Goal: Task Accomplishment & Management: Complete application form

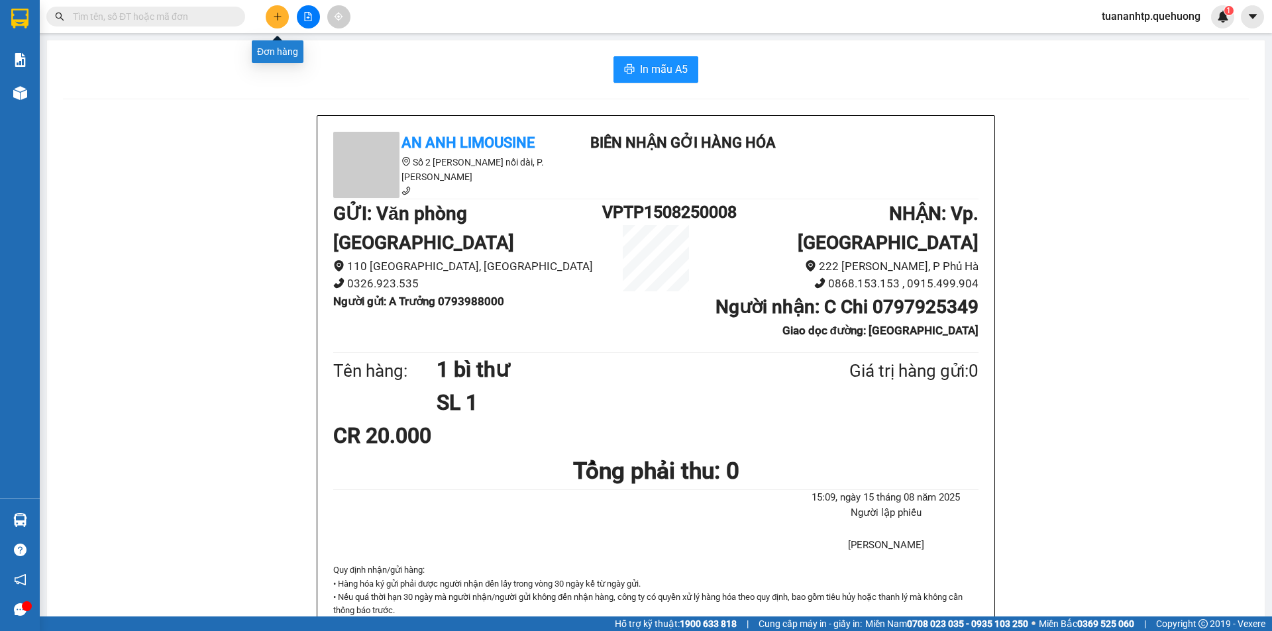
click at [269, 23] on button at bounding box center [277, 16] width 23 height 23
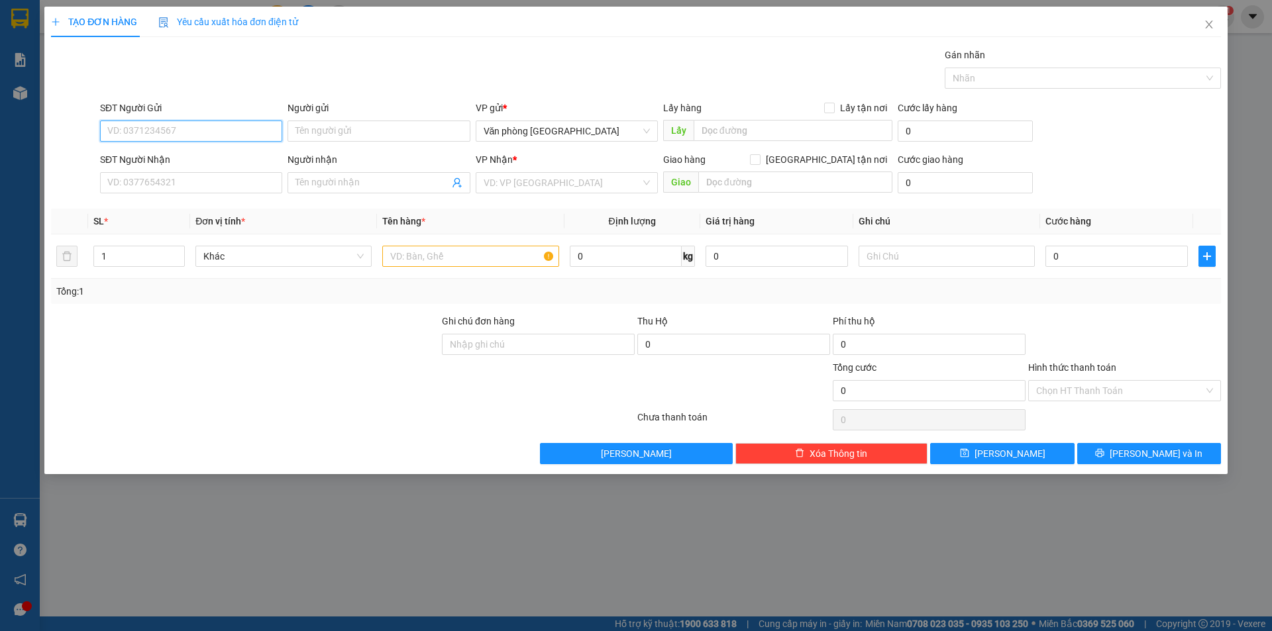
click at [215, 133] on input "SĐT Người Gửi" at bounding box center [191, 131] width 182 height 21
click at [244, 122] on input "SĐT Người Gửi" at bounding box center [191, 131] width 182 height 21
type input "0908272797"
click at [321, 129] on input "Người gửi" at bounding box center [379, 131] width 182 height 21
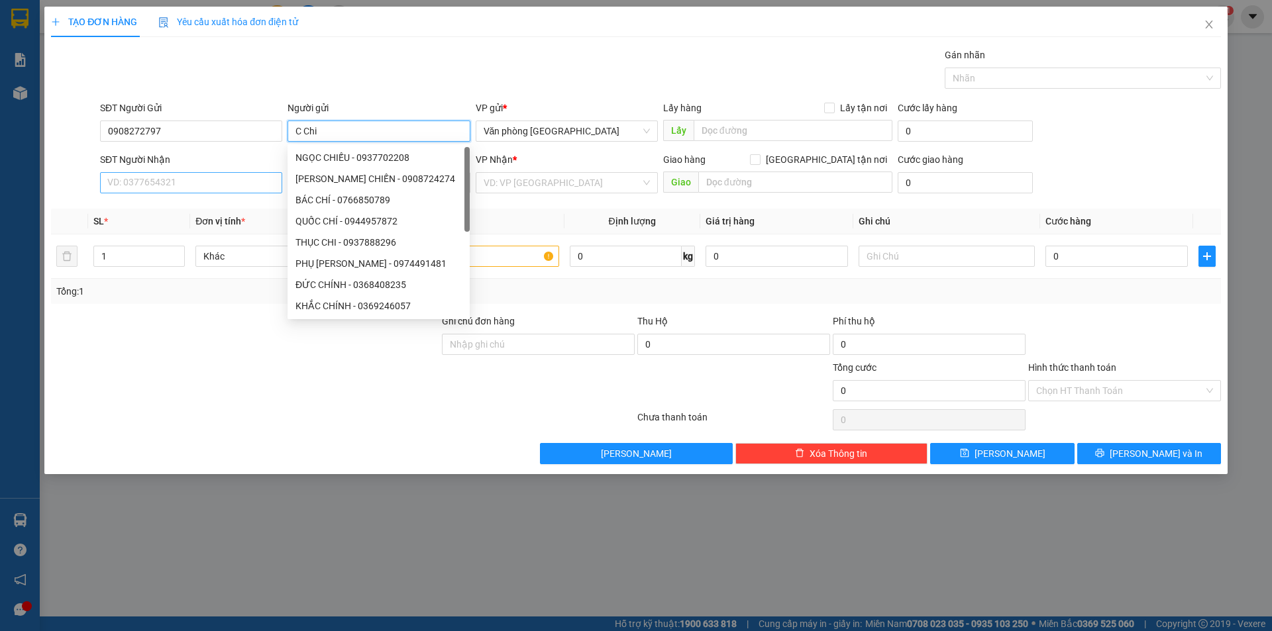
type input "C Chi"
click at [198, 184] on input "SĐT Người Nhận" at bounding box center [191, 182] width 182 height 21
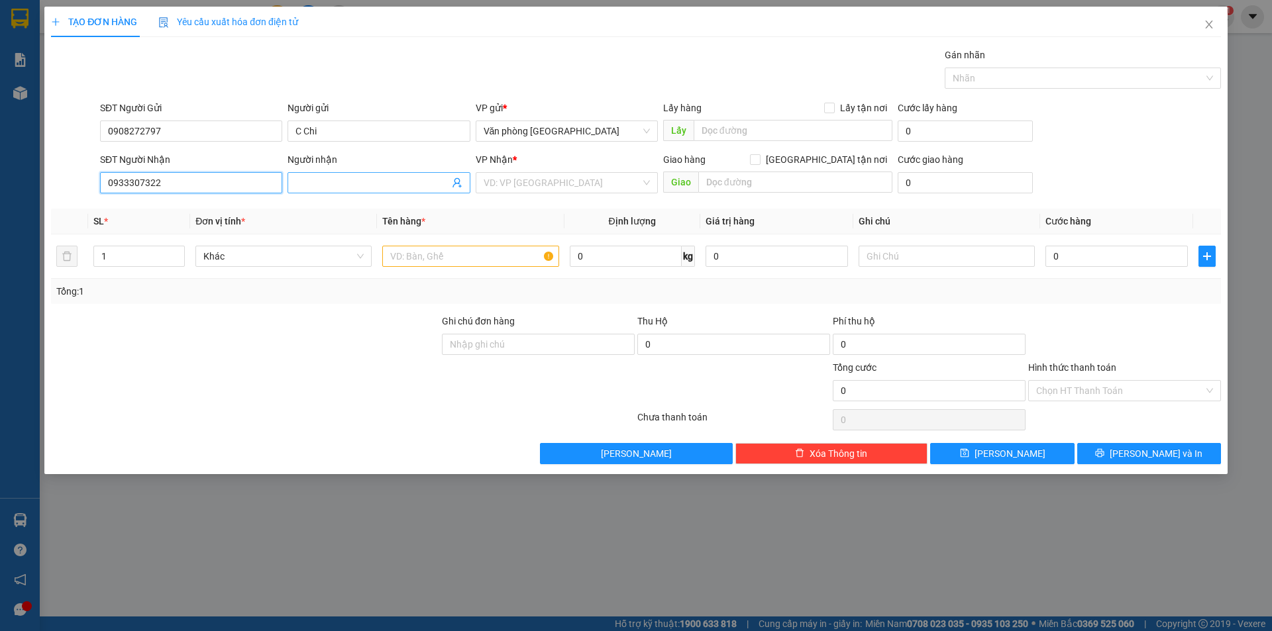
type input "0933307322"
click at [305, 180] on input "Người nhận" at bounding box center [371, 183] width 153 height 15
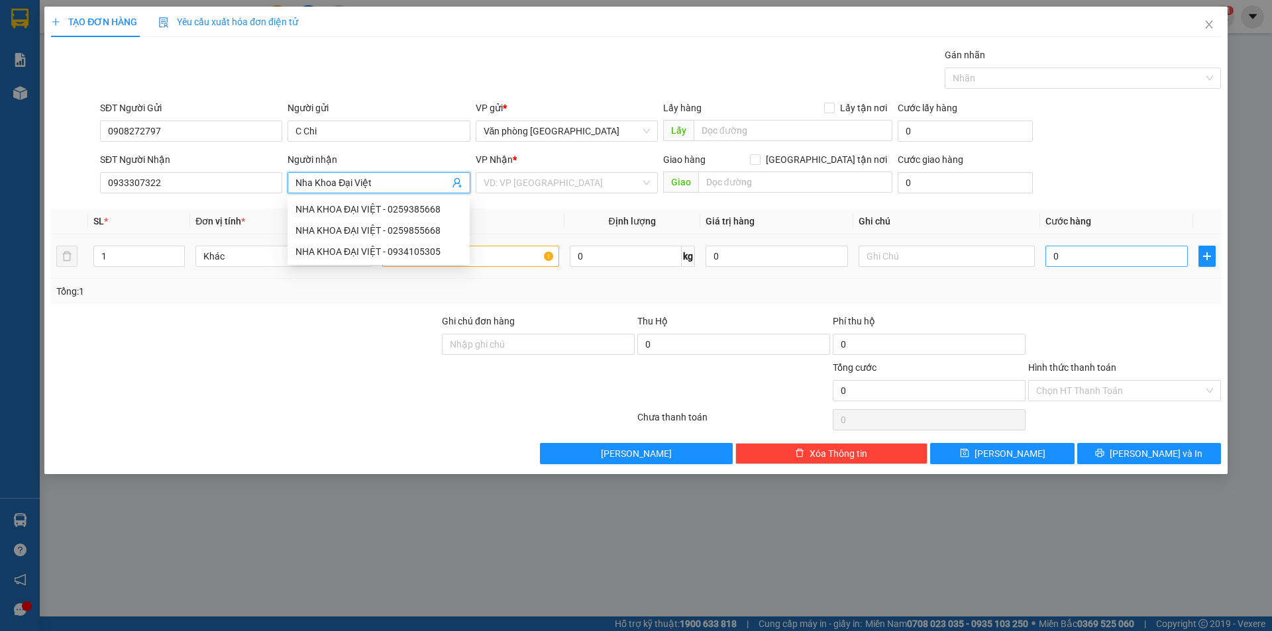
type input "Nha Khoa Đại Việt"
click at [1100, 263] on input "0" at bounding box center [1117, 256] width 142 height 21
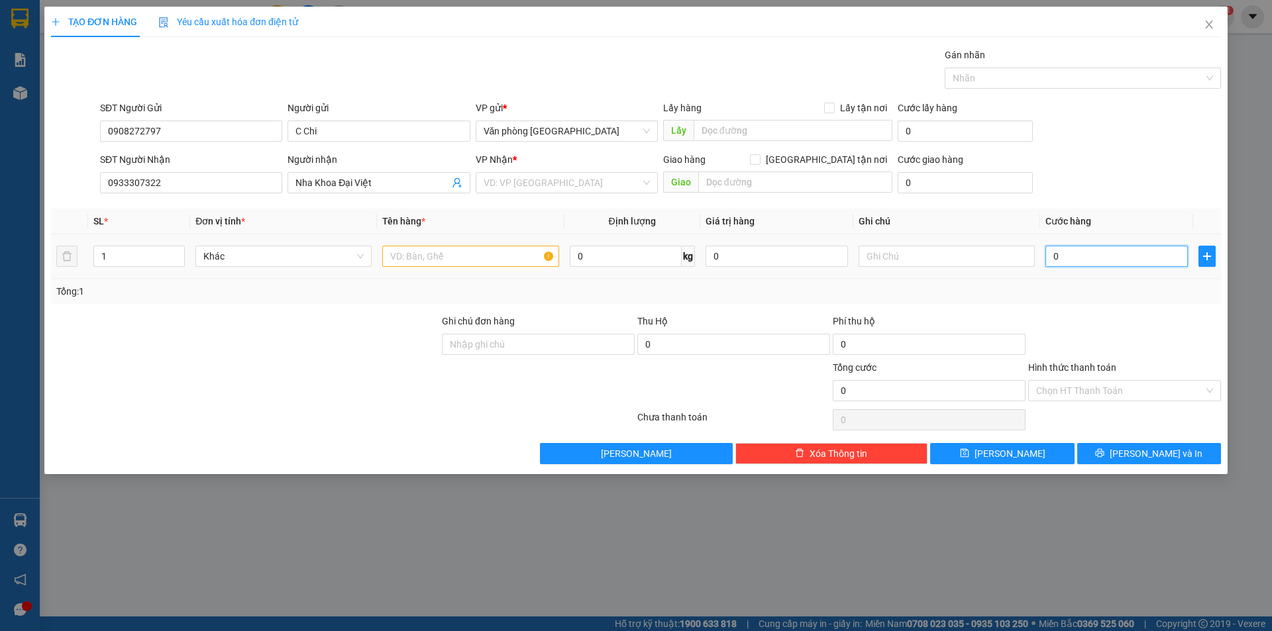
type input "3"
type input "30"
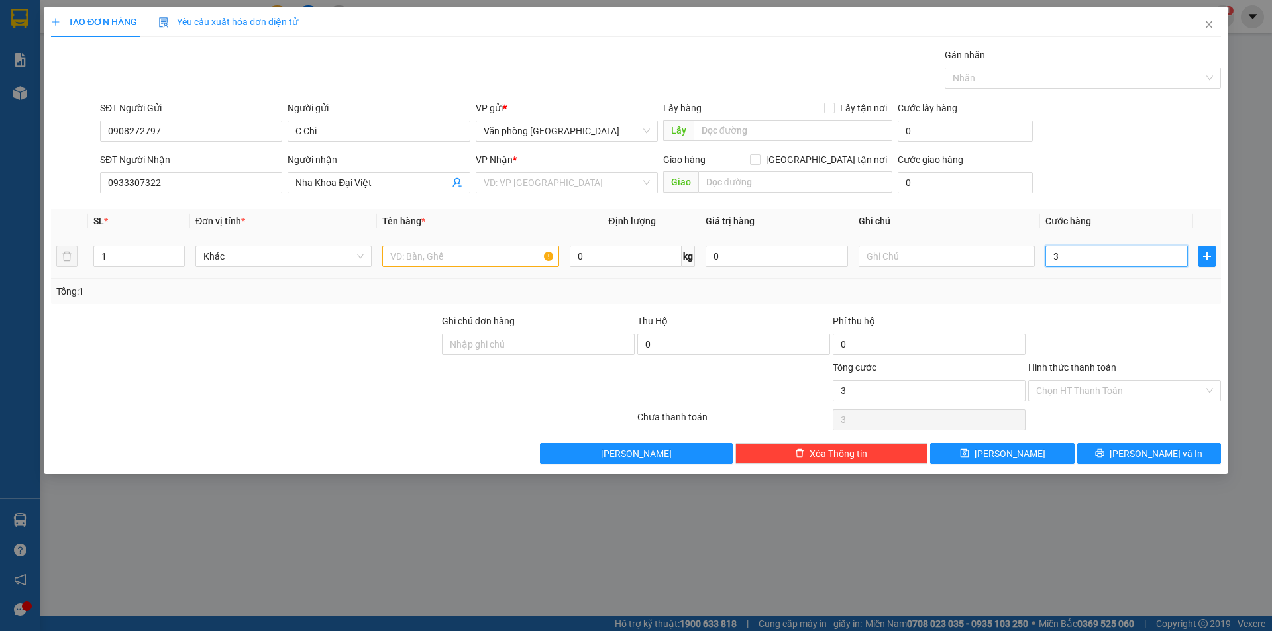
type input "30"
type input "300"
type input "3.000"
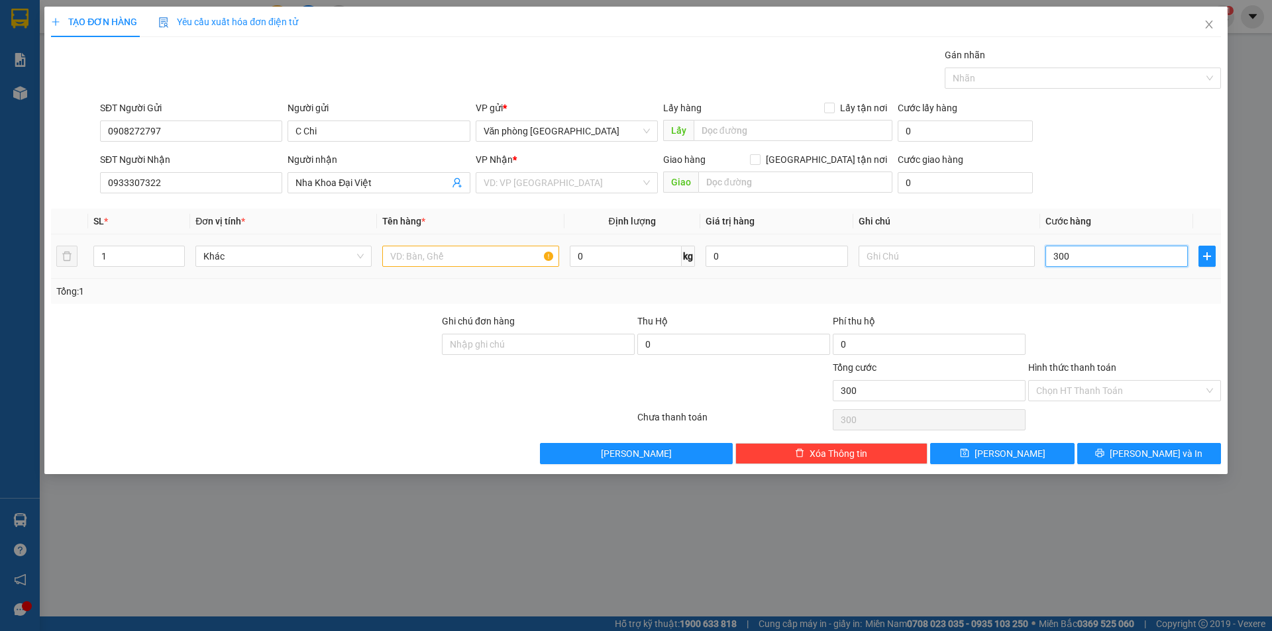
type input "3.000"
type input "30.000"
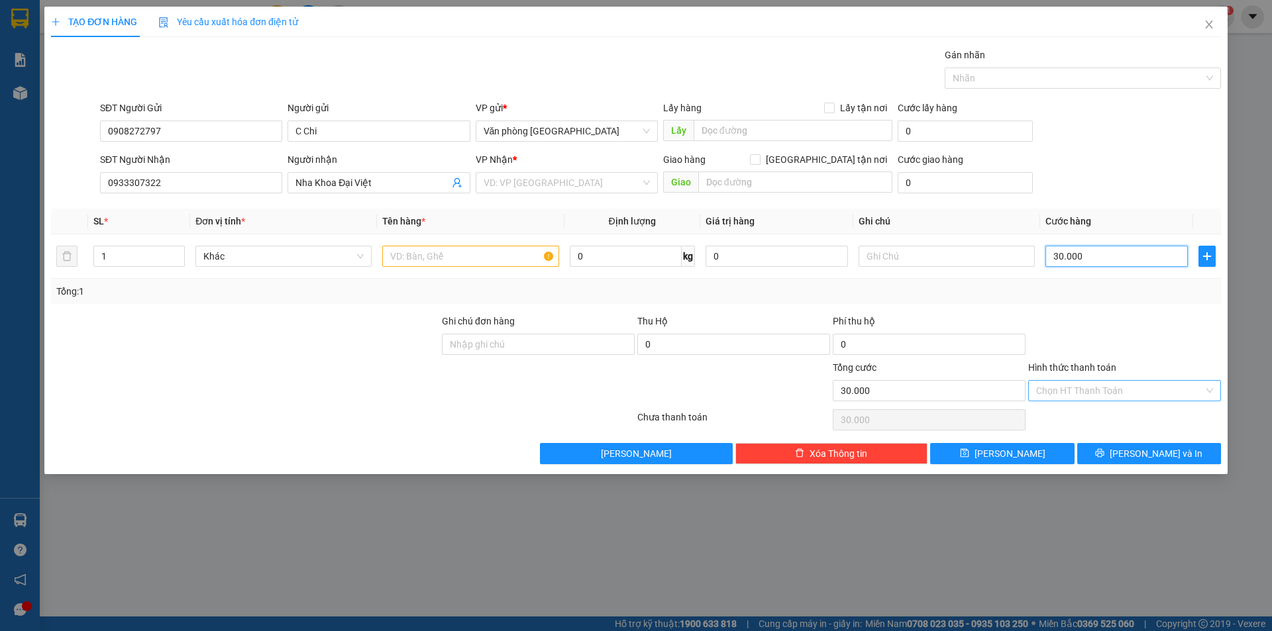
type input "30.000"
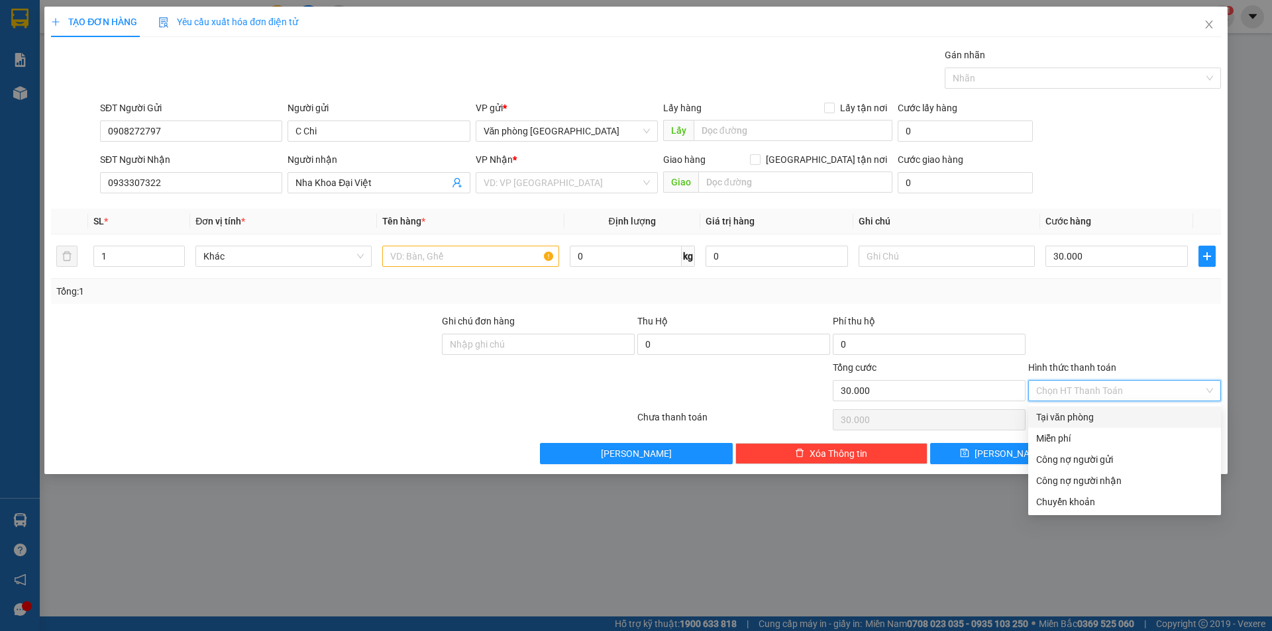
click at [1093, 384] on input "Hình thức thanh toán" at bounding box center [1120, 391] width 168 height 20
click at [1094, 425] on div "Tại văn phòng" at bounding box center [1124, 417] width 193 height 21
type input "0"
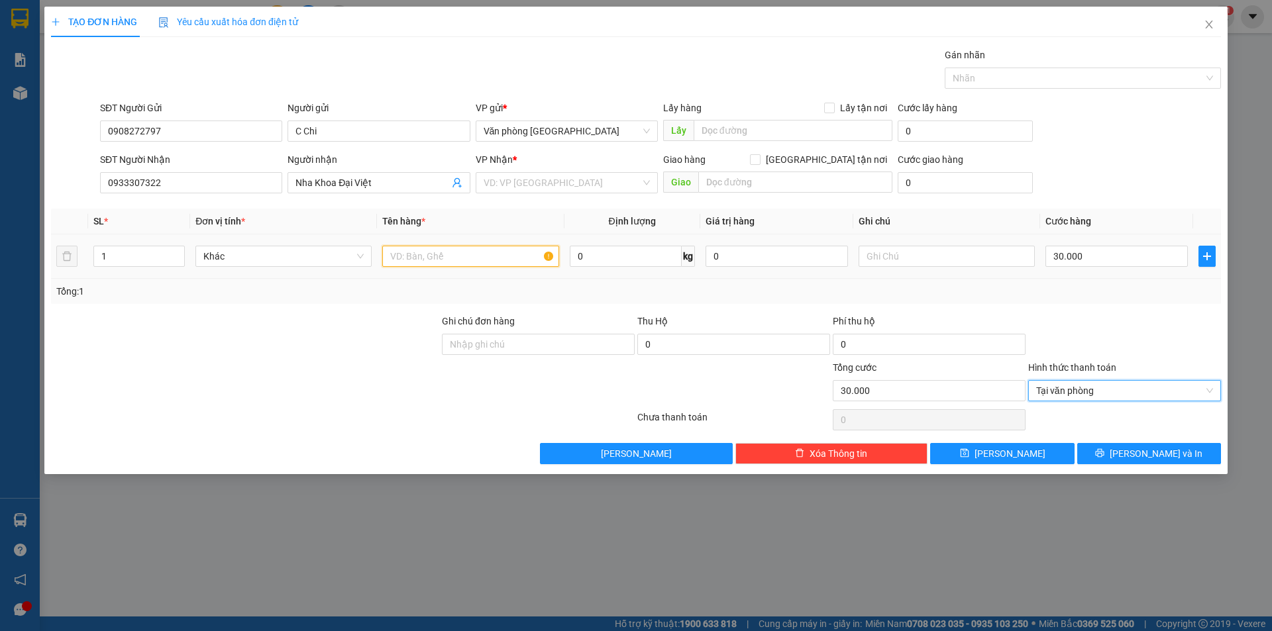
click at [451, 256] on input "text" at bounding box center [470, 256] width 176 height 21
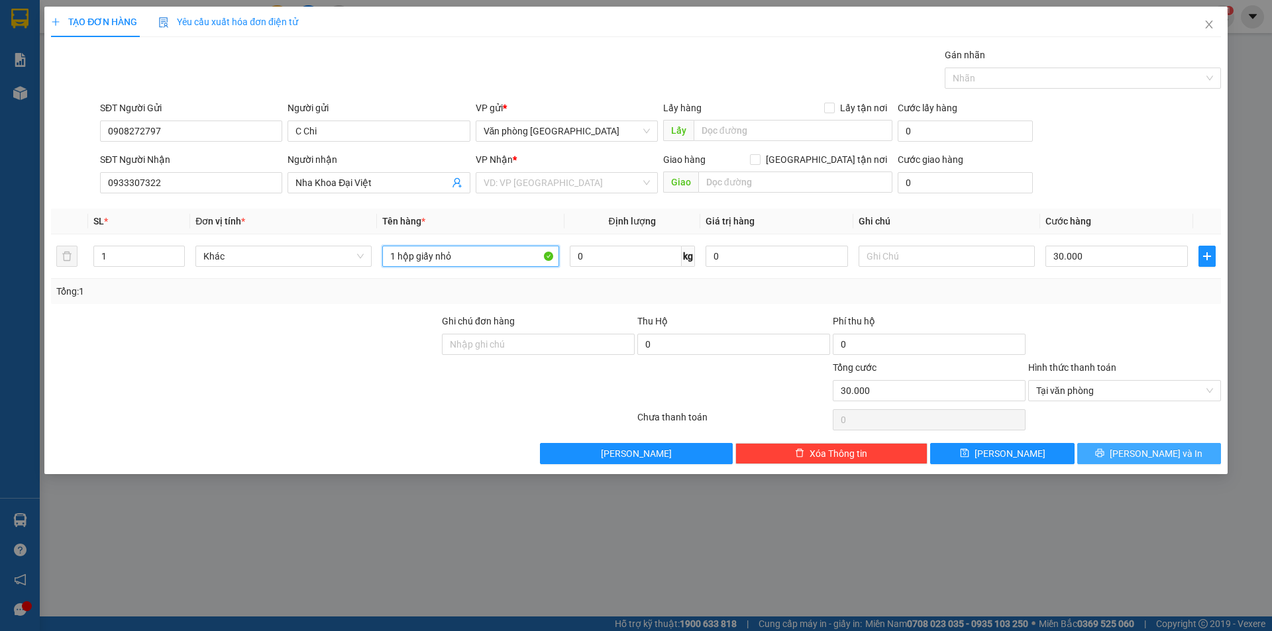
type input "1 hộp giấy nhỏ"
click at [1151, 453] on span "[PERSON_NAME] và In" at bounding box center [1156, 454] width 93 height 15
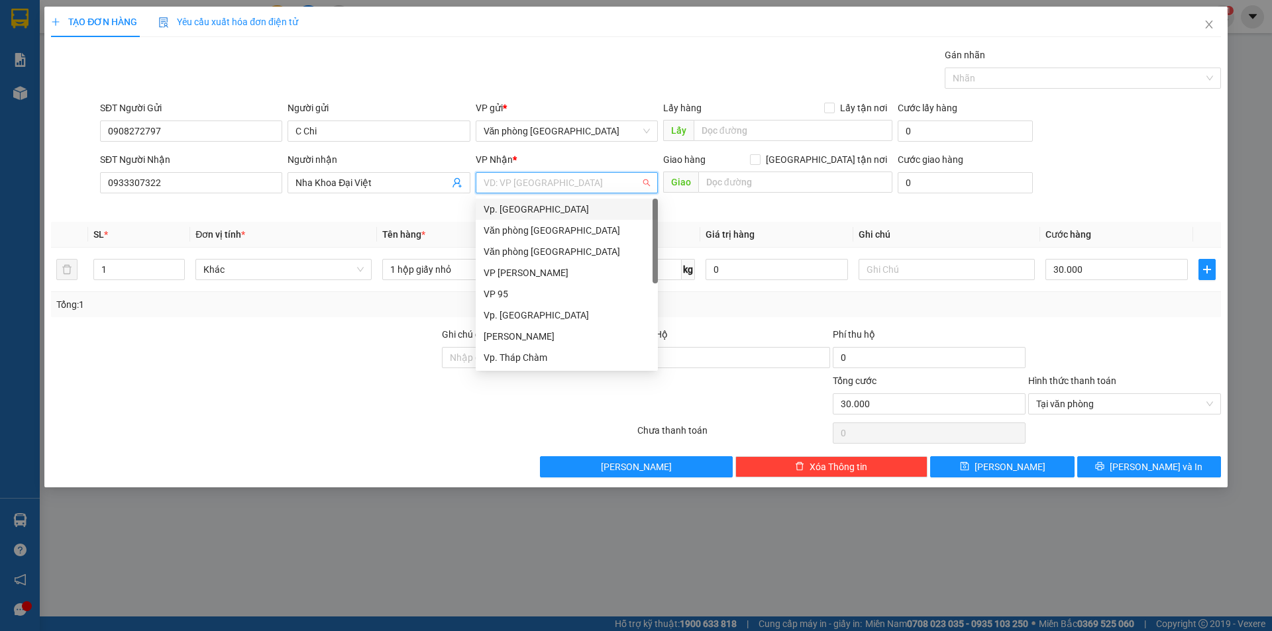
click at [568, 187] on input "search" at bounding box center [562, 183] width 157 height 20
click at [530, 206] on div "Vp. [GEOGRAPHIC_DATA]" at bounding box center [567, 209] width 166 height 15
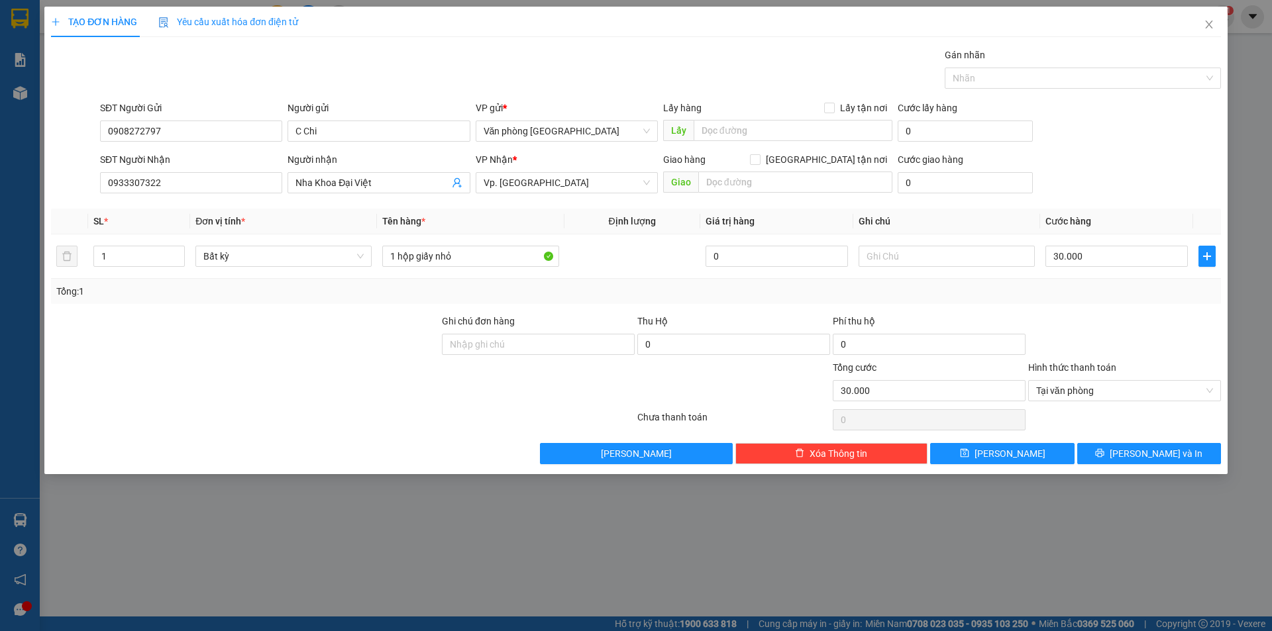
click at [814, 195] on div "Giao hàng [GEOGRAPHIC_DATA] tận nơi [GEOGRAPHIC_DATA]" at bounding box center [777, 175] width 229 height 46
click at [828, 182] on input "text" at bounding box center [795, 182] width 194 height 21
type input "D"
type input "[GEOGRAPHIC_DATA]"
click at [1143, 447] on span "[PERSON_NAME] và In" at bounding box center [1156, 454] width 93 height 15
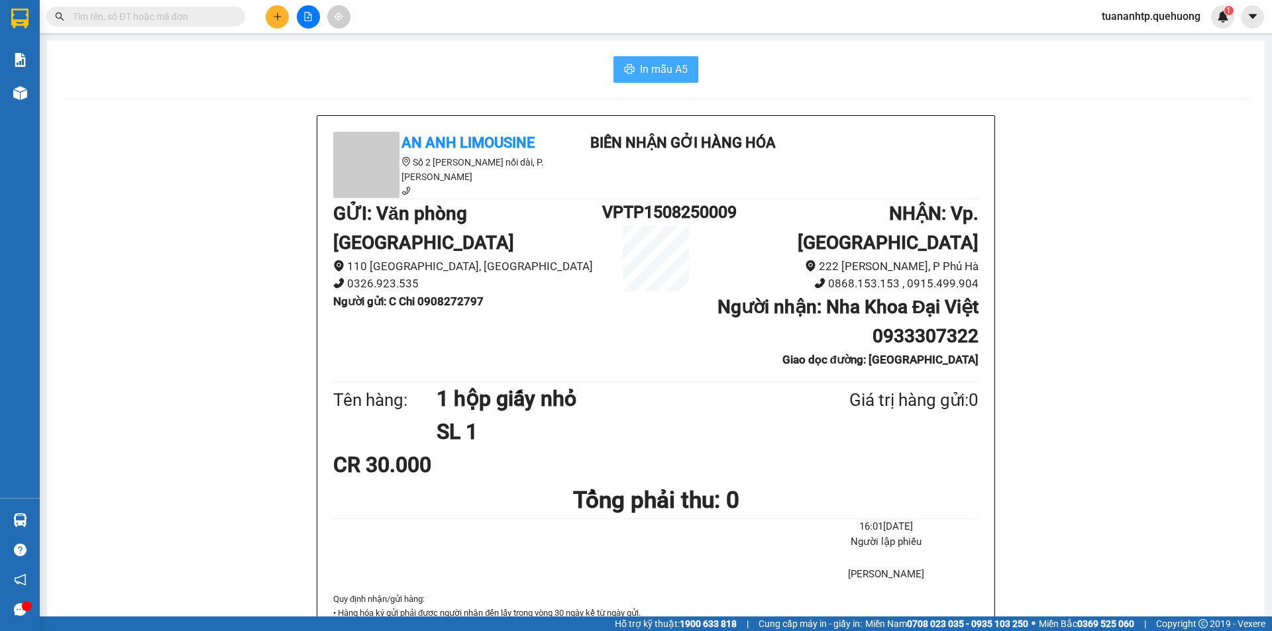
click at [678, 77] on span "In mẫu A5" at bounding box center [664, 69] width 48 height 17
